Goal: Transaction & Acquisition: Purchase product/service

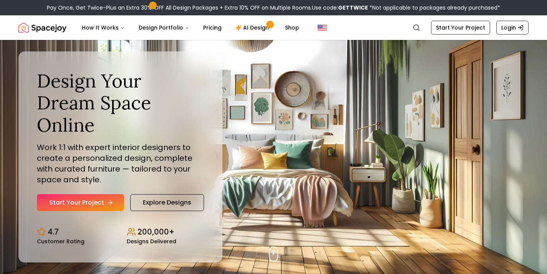
click at [60, 199] on link "Start Your Project" at bounding box center [80, 202] width 87 height 17
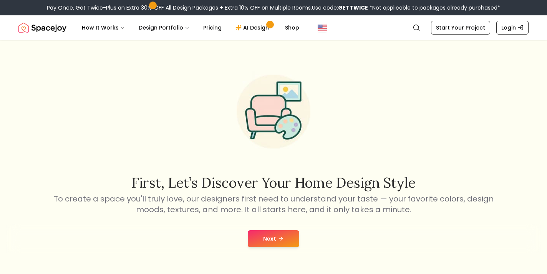
click at [281, 244] on button "Next" at bounding box center [273, 239] width 51 height 17
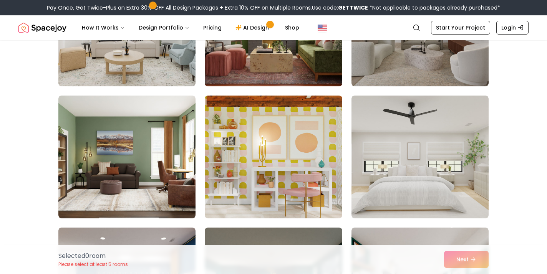
scroll to position [144, 0]
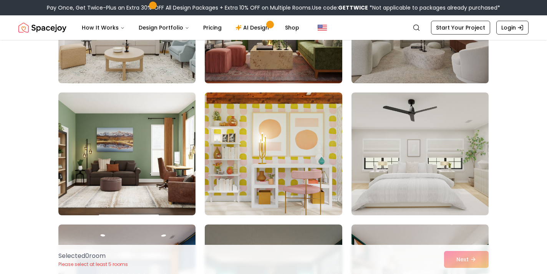
click at [465, 66] on img at bounding box center [420, 21] width 144 height 129
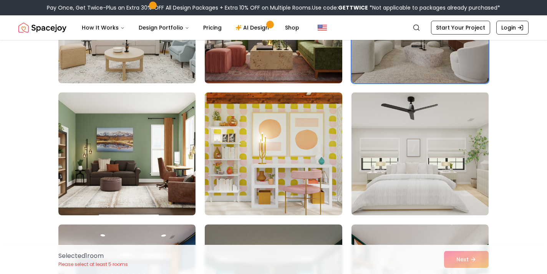
click at [453, 139] on img at bounding box center [420, 154] width 144 height 129
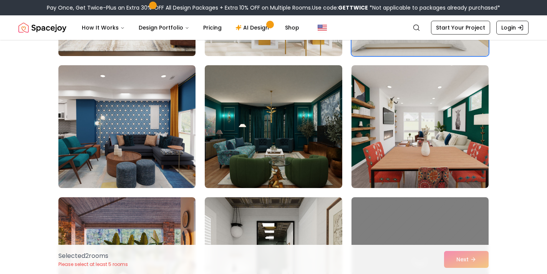
scroll to position [304, 0]
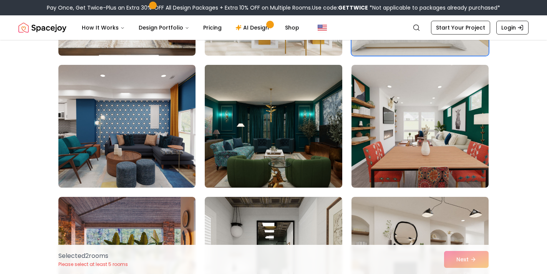
click at [277, 124] on img at bounding box center [273, 126] width 144 height 129
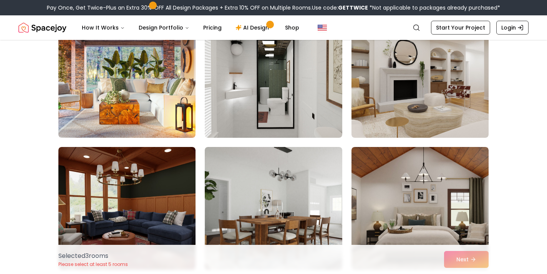
scroll to position [487, 0]
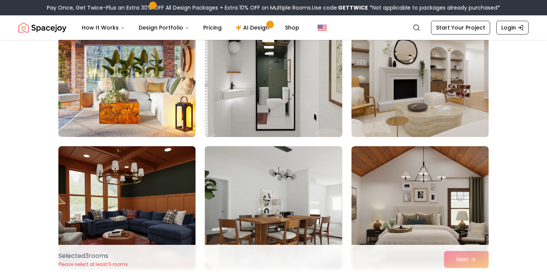
click at [306, 115] on img at bounding box center [273, 75] width 144 height 129
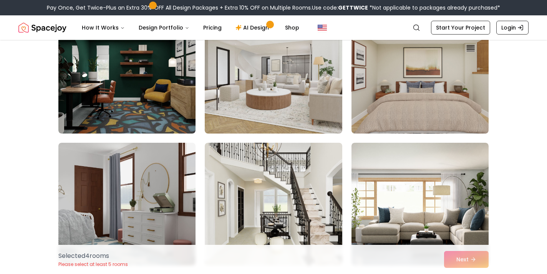
scroll to position [749, 0]
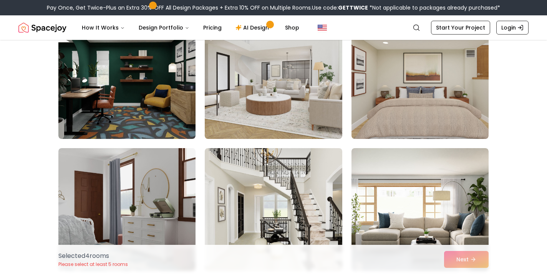
click at [321, 107] on img at bounding box center [273, 77] width 137 height 123
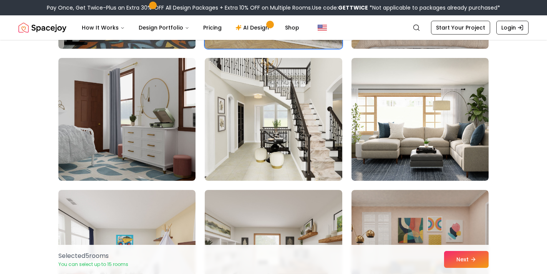
scroll to position [842, 0]
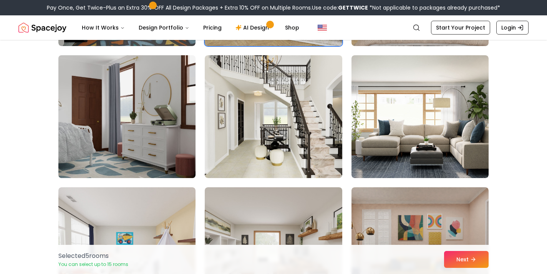
click at [174, 100] on img at bounding box center [127, 116] width 144 height 129
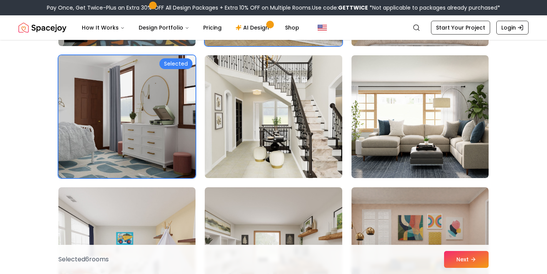
click at [301, 100] on img at bounding box center [273, 116] width 144 height 129
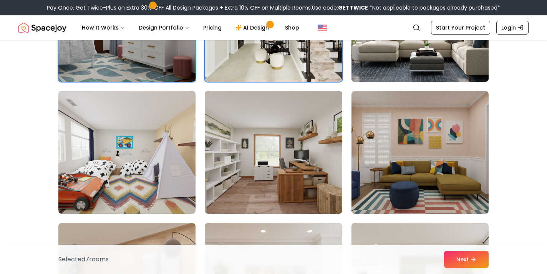
click at [391, 59] on img at bounding box center [420, 20] width 144 height 129
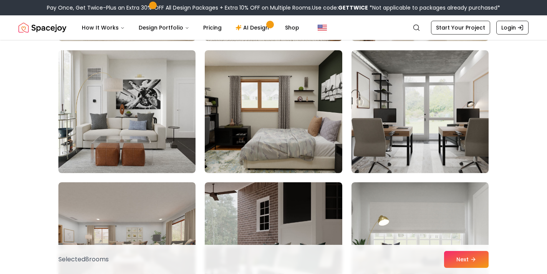
scroll to position [1380, 0]
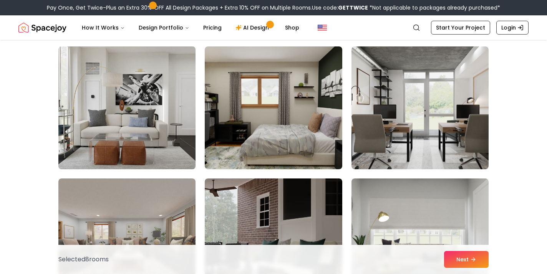
click at [130, 103] on img at bounding box center [127, 107] width 144 height 129
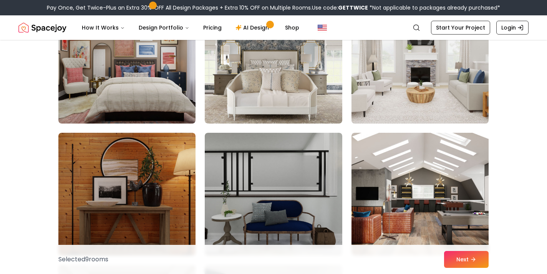
click at [390, 95] on img at bounding box center [420, 62] width 144 height 129
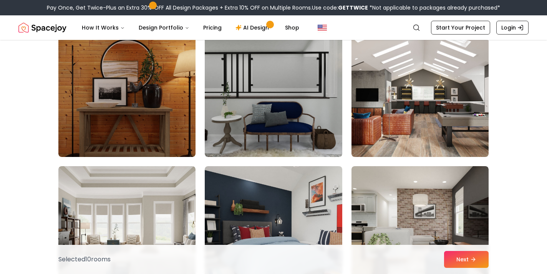
scroll to position [2061, 0]
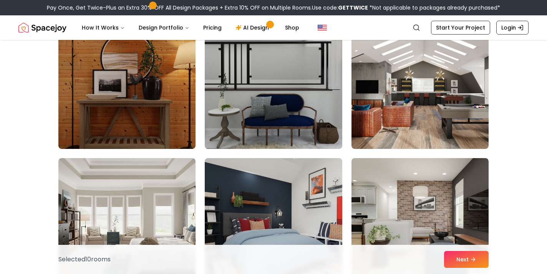
click at [317, 91] on img at bounding box center [273, 87] width 144 height 129
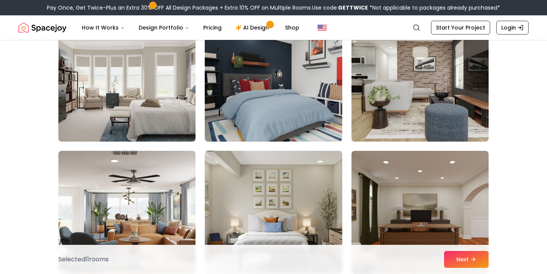
click at [133, 73] on img at bounding box center [127, 80] width 144 height 129
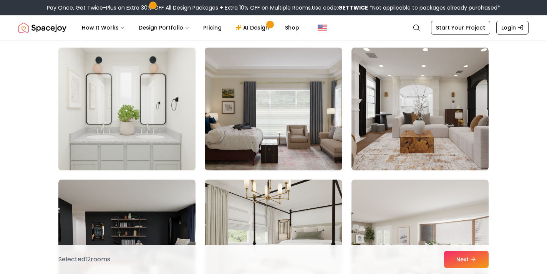
click at [169, 102] on img at bounding box center [127, 109] width 144 height 129
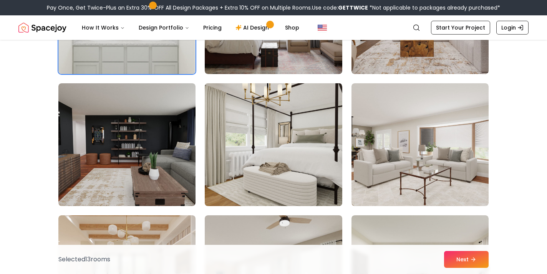
click at [310, 137] on img at bounding box center [273, 144] width 144 height 129
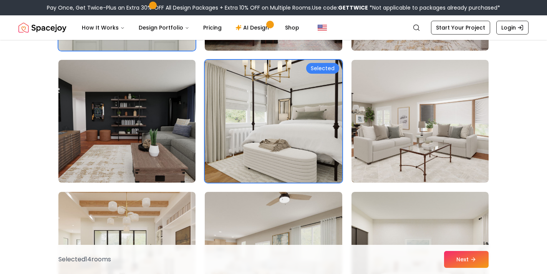
scroll to position [2557, 0]
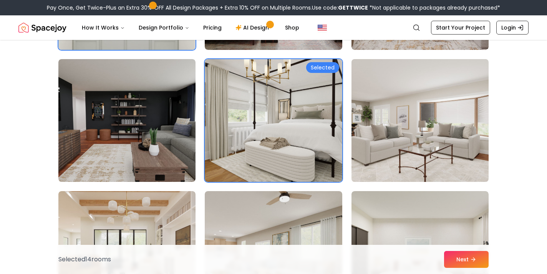
click at [418, 128] on img at bounding box center [420, 120] width 144 height 129
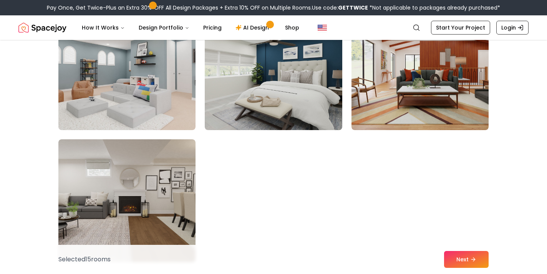
scroll to position [3007, 0]
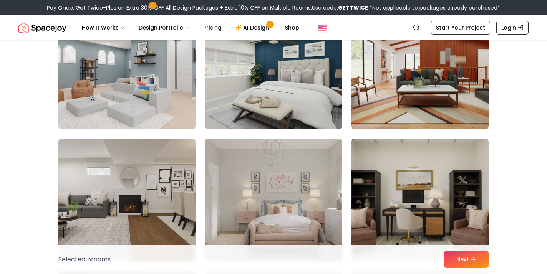
click at [281, 95] on img at bounding box center [273, 67] width 144 height 129
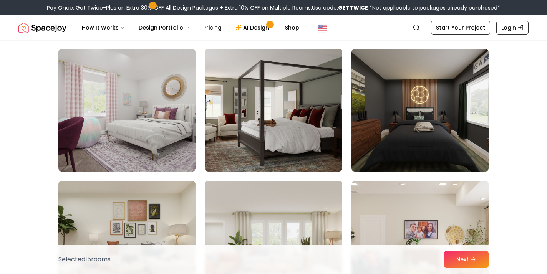
click at [281, 95] on img at bounding box center [273, 110] width 137 height 123
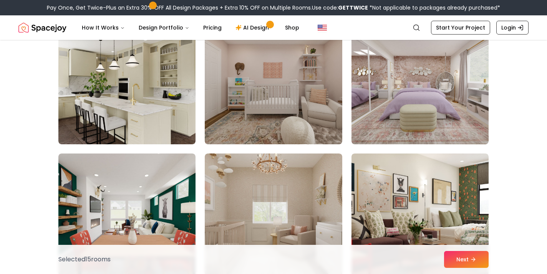
scroll to position [3786, 0]
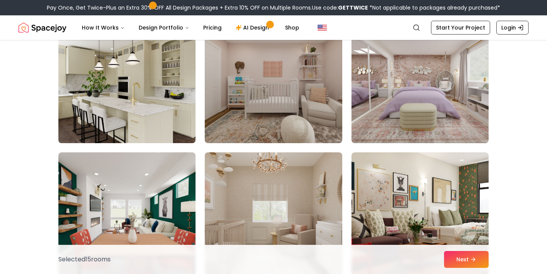
click at [146, 76] on img at bounding box center [127, 81] width 144 height 129
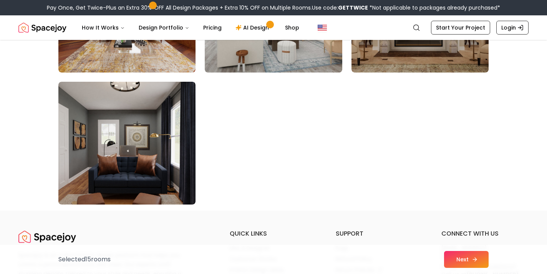
click at [464, 259] on button "Next" at bounding box center [466, 259] width 45 height 17
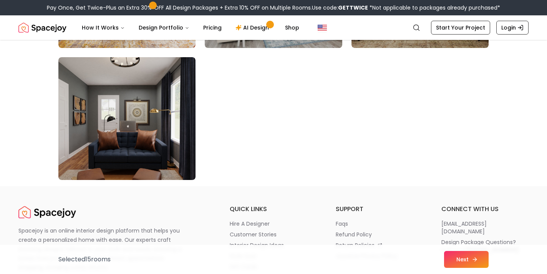
scroll to position [4385, 0]
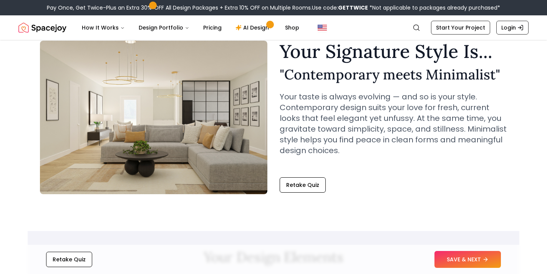
scroll to position [37, 0]
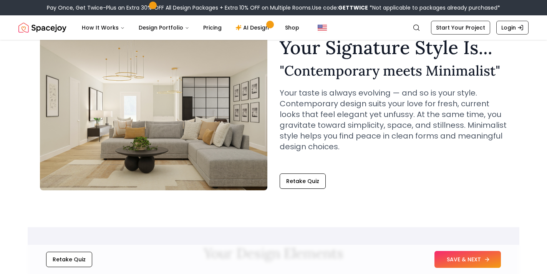
click at [482, 263] on button "SAVE & NEXT" at bounding box center [468, 259] width 66 height 17
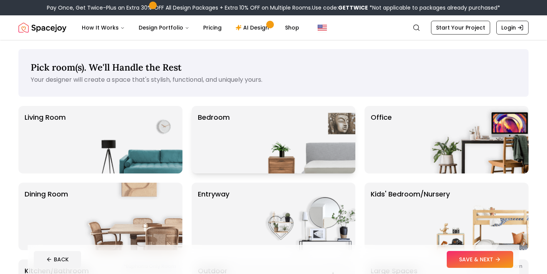
click at [262, 133] on img at bounding box center [306, 140] width 98 height 68
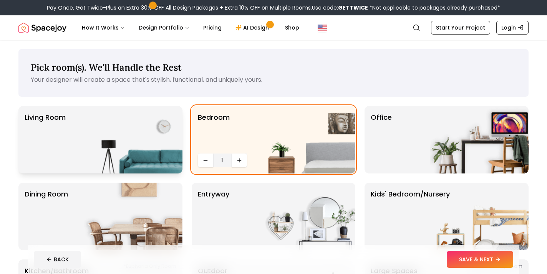
click at [115, 153] on img at bounding box center [133, 140] width 98 height 68
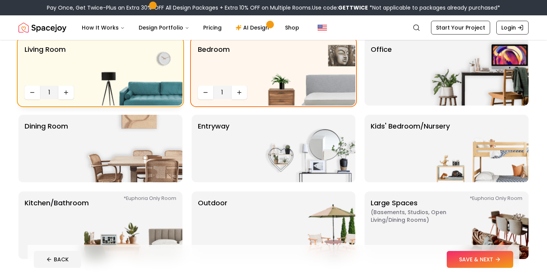
scroll to position [70, 0]
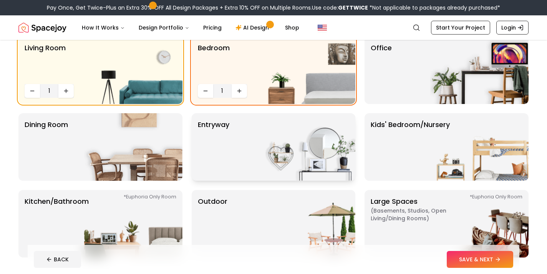
click at [278, 147] on img at bounding box center [306, 147] width 98 height 68
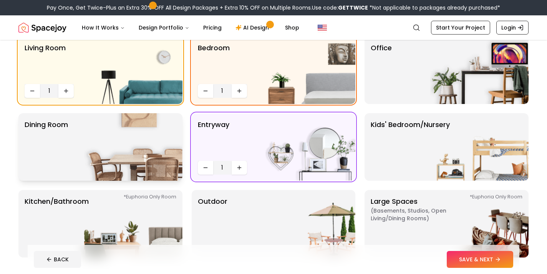
click at [122, 131] on img at bounding box center [133, 147] width 98 height 68
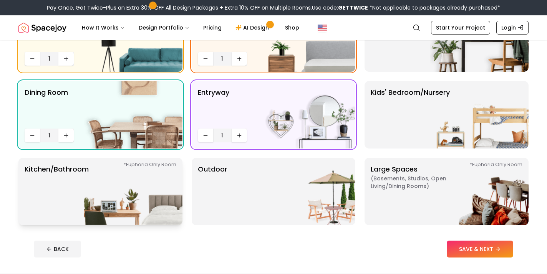
scroll to position [104, 0]
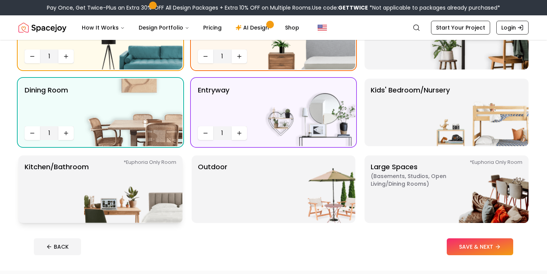
click at [136, 183] on img at bounding box center [133, 190] width 98 height 68
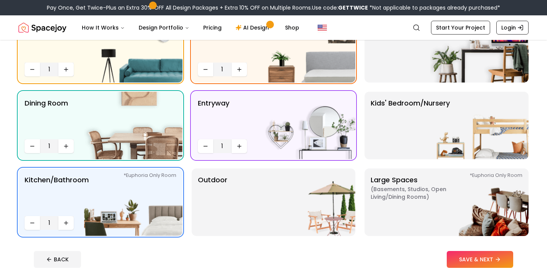
scroll to position [112, 0]
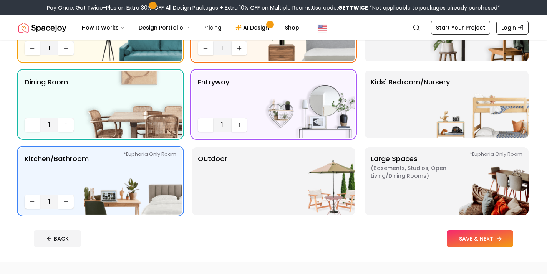
click at [480, 244] on button "SAVE & NEXT" at bounding box center [480, 239] width 66 height 17
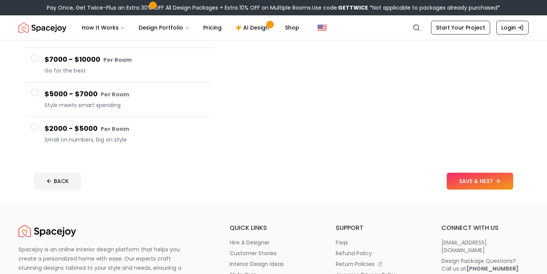
scroll to position [149, 0]
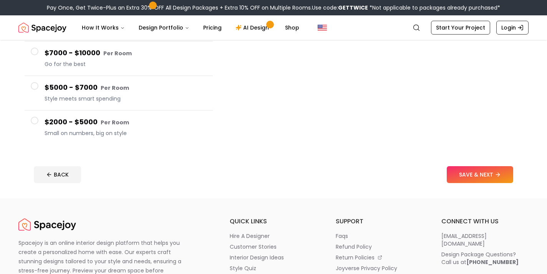
click at [162, 123] on h4 "$2000 - $5000 Per Room" at bounding box center [126, 122] width 162 height 11
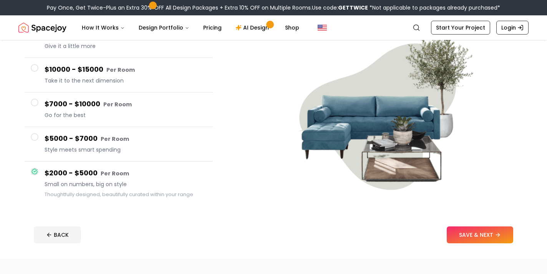
scroll to position [90, 0]
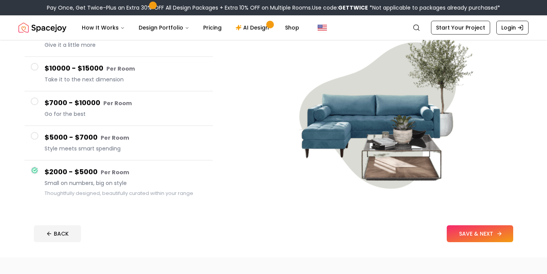
click at [477, 235] on button "SAVE & NEXT" at bounding box center [480, 234] width 66 height 17
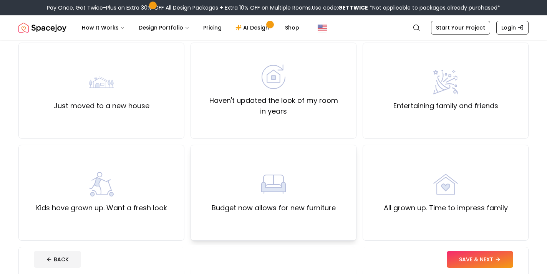
scroll to position [54, 0]
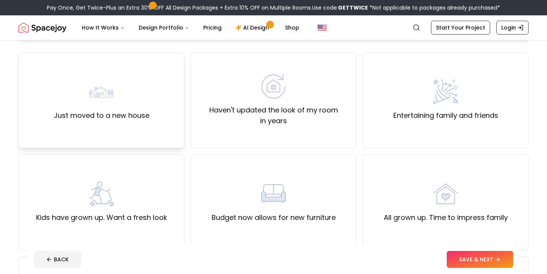
click at [147, 86] on div "Just moved to a new house" at bounding box center [102, 101] width 96 height 42
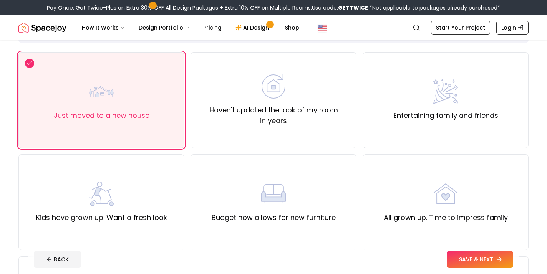
click at [493, 257] on button "SAVE & NEXT" at bounding box center [480, 259] width 66 height 17
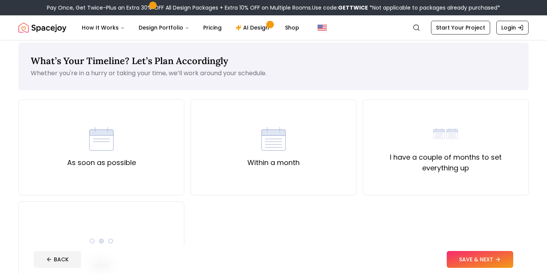
scroll to position [8, 0]
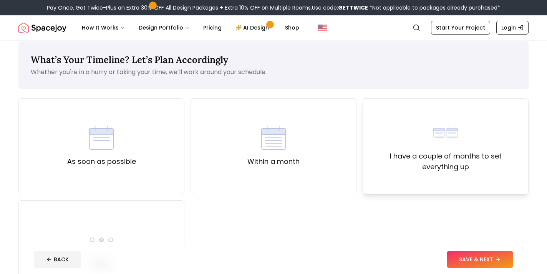
click at [400, 167] on label "I have a couple of months to set everything up" at bounding box center [445, 162] width 153 height 22
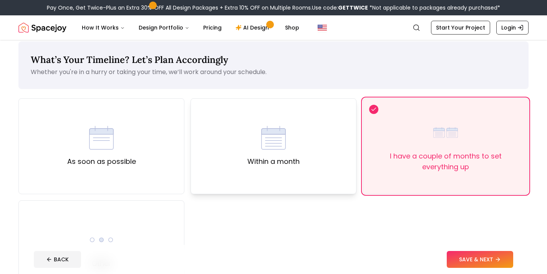
click at [304, 160] on div "Within a month" at bounding box center [274, 146] width 166 height 96
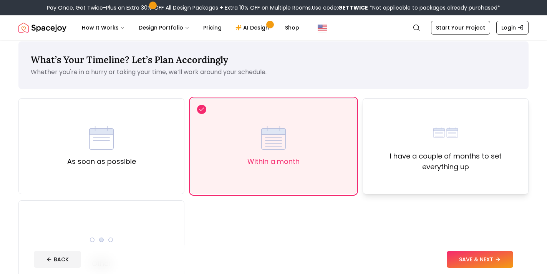
click at [417, 162] on label "I have a couple of months to set everything up" at bounding box center [445, 162] width 153 height 22
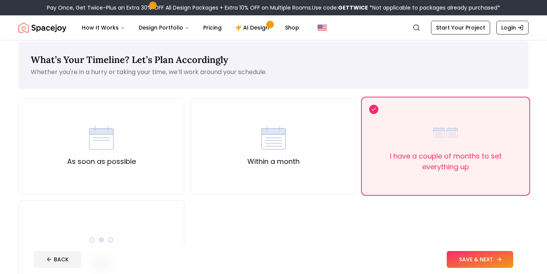
click at [480, 257] on button "SAVE & NEXT" at bounding box center [480, 259] width 66 height 17
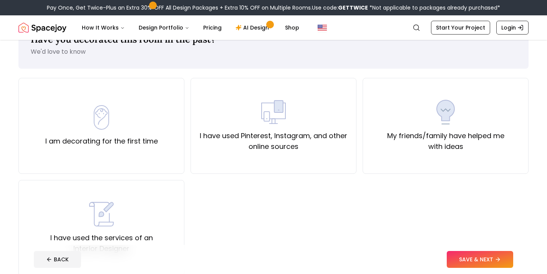
scroll to position [29, 0]
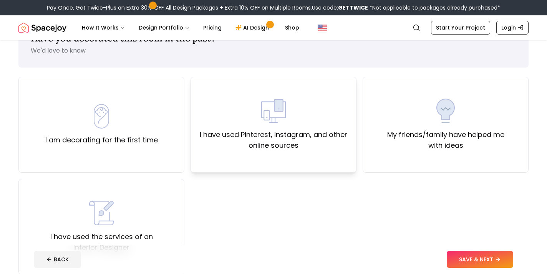
click at [331, 149] on label "I have used Pinterest, Instagram, and other online sources" at bounding box center [273, 141] width 153 height 22
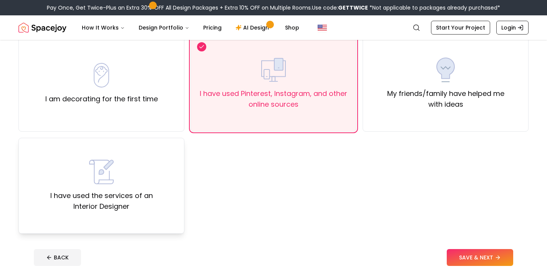
scroll to position [71, 0]
click at [147, 198] on label "I have used the services of an Interior Designer" at bounding box center [101, 201] width 153 height 22
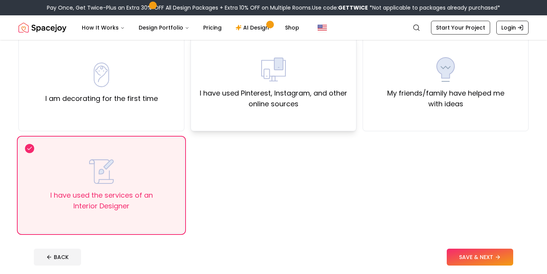
click at [213, 107] on label "I have used Pinterest, Instagram, and other online sources" at bounding box center [273, 99] width 153 height 22
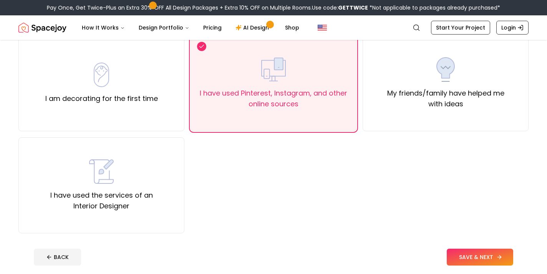
click at [483, 256] on button "SAVE & NEXT" at bounding box center [480, 257] width 66 height 17
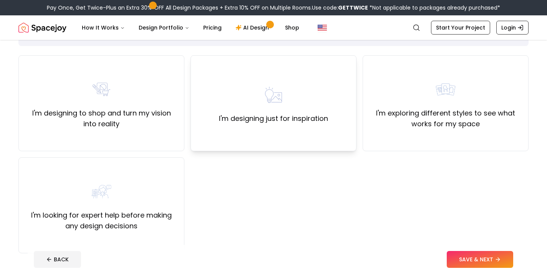
scroll to position [58, 0]
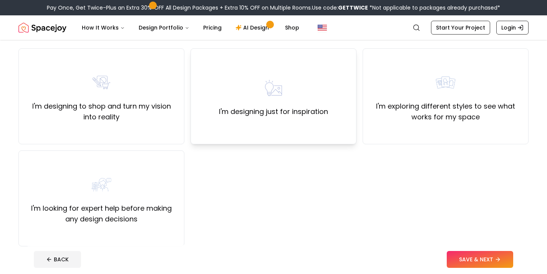
click at [318, 100] on div "I'm designing just for inspiration" at bounding box center [273, 97] width 109 height 42
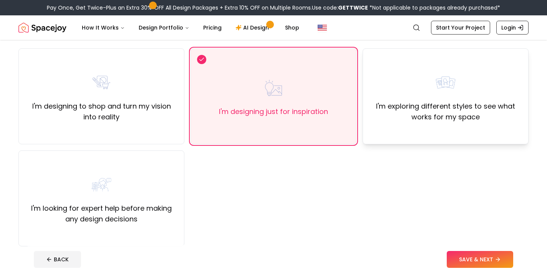
click at [444, 126] on div "I'm exploring different styles to see what works for my space" at bounding box center [446, 96] width 166 height 96
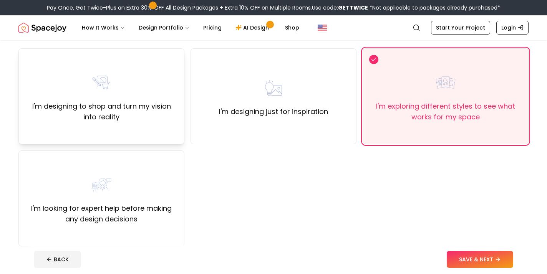
click at [160, 106] on label "I'm designing to shop and turn my vision into reality" at bounding box center [101, 112] width 153 height 22
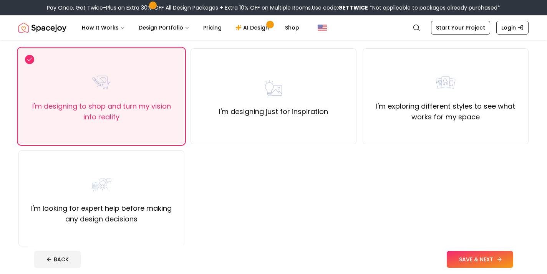
click at [485, 263] on button "SAVE & NEXT" at bounding box center [480, 259] width 66 height 17
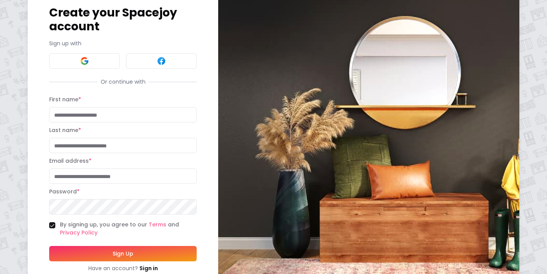
scroll to position [50, 0]
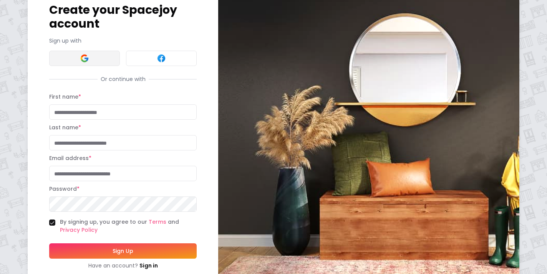
click at [81, 51] on button at bounding box center [84, 58] width 71 height 15
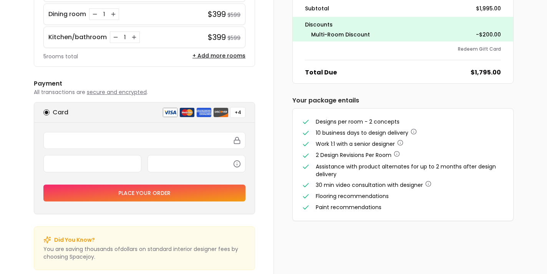
scroll to position [165, 0]
